Goal: Task Accomplishment & Management: Use online tool/utility

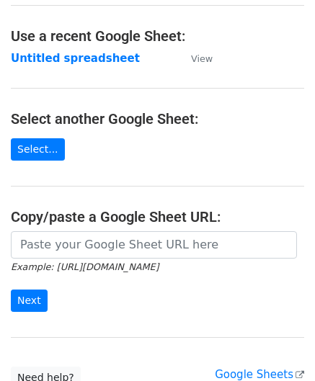
scroll to position [72, 0]
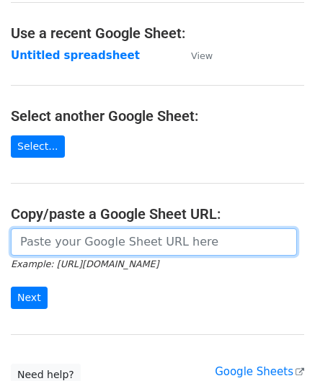
drag, startPoint x: 71, startPoint y: 244, endPoint x: 99, endPoint y: 223, distance: 35.6
click at [71, 244] on input "url" at bounding box center [154, 241] width 286 height 27
paste input "[URL][DOMAIN_NAME]"
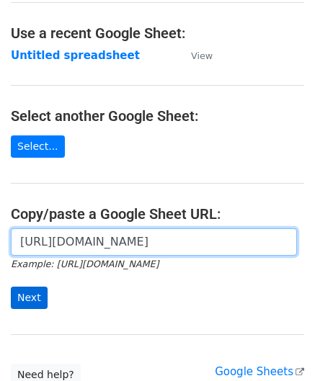
type input "[URL][DOMAIN_NAME]"
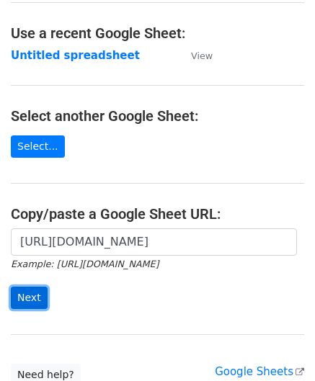
click at [31, 295] on input "Next" at bounding box center [29, 298] width 37 height 22
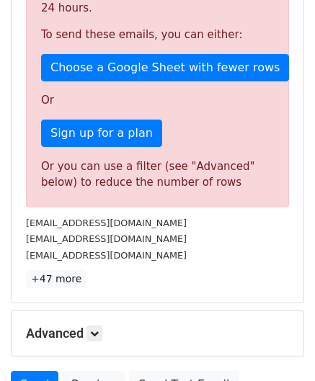
scroll to position [486, 0]
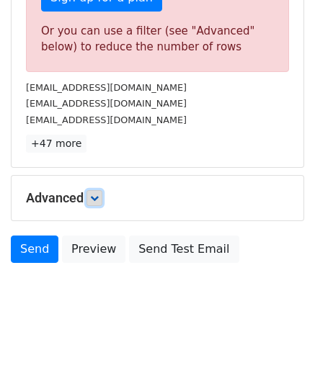
click at [102, 195] on link at bounding box center [94, 198] width 16 height 16
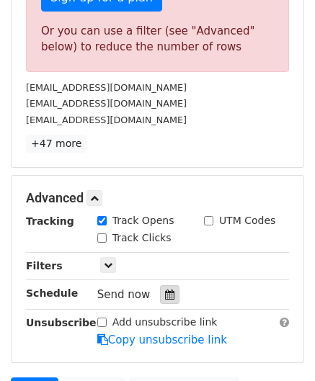
click at [165, 292] on icon at bounding box center [169, 294] width 9 height 10
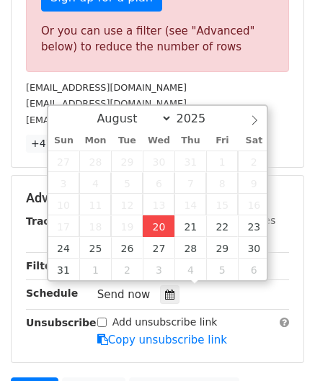
type input "2025-08-20 12:00"
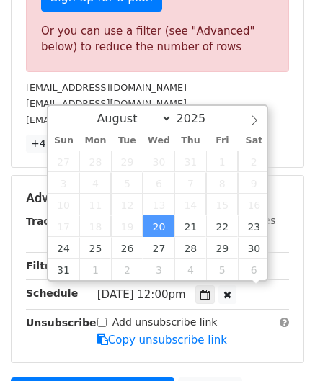
scroll to position [0, 0]
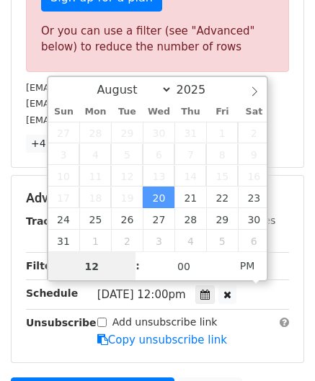
paste input "5"
type input "5"
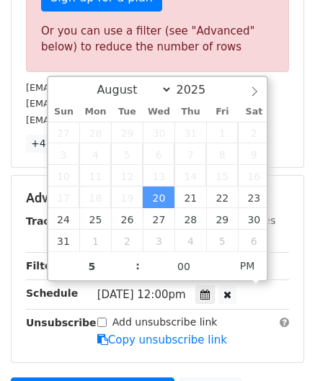
type input "2025-08-20 17:00"
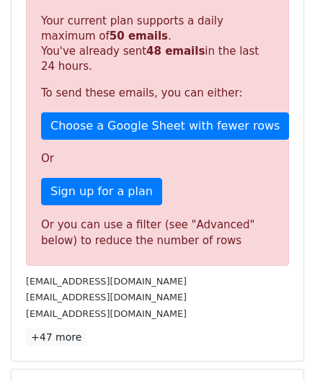
scroll to position [616, 0]
